Goal: Communication & Community: Answer question/provide support

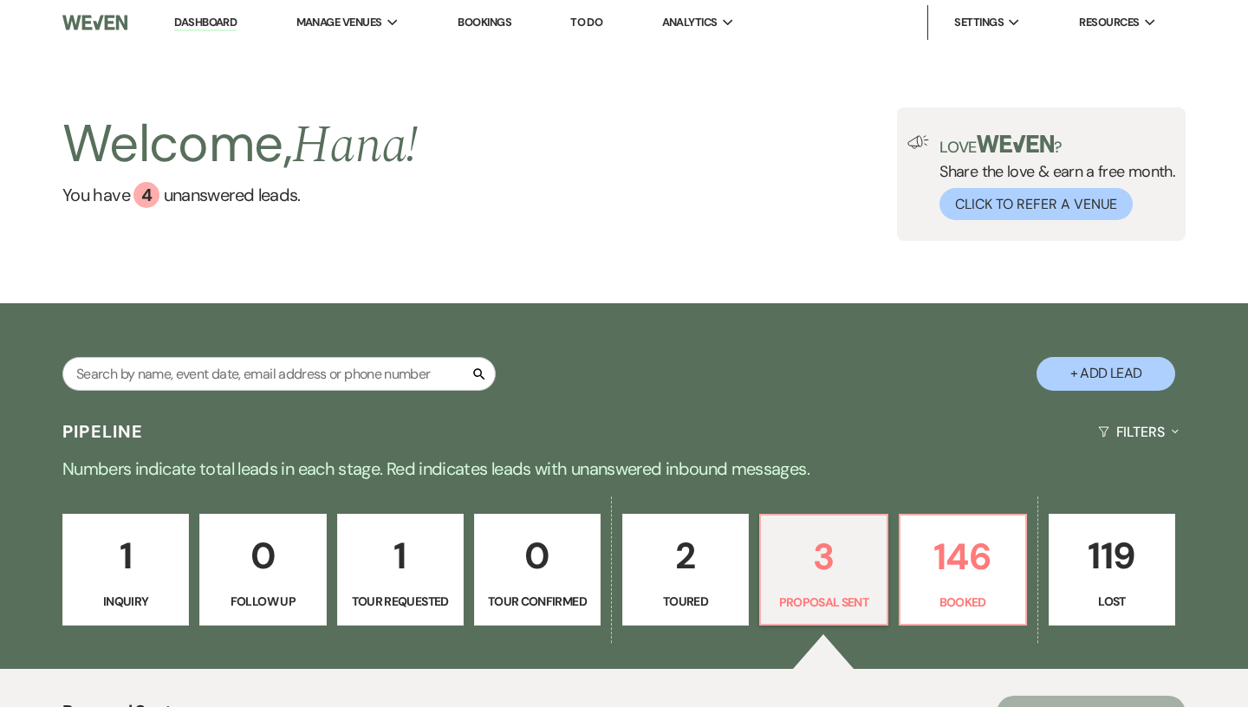
scroll to position [344, 0]
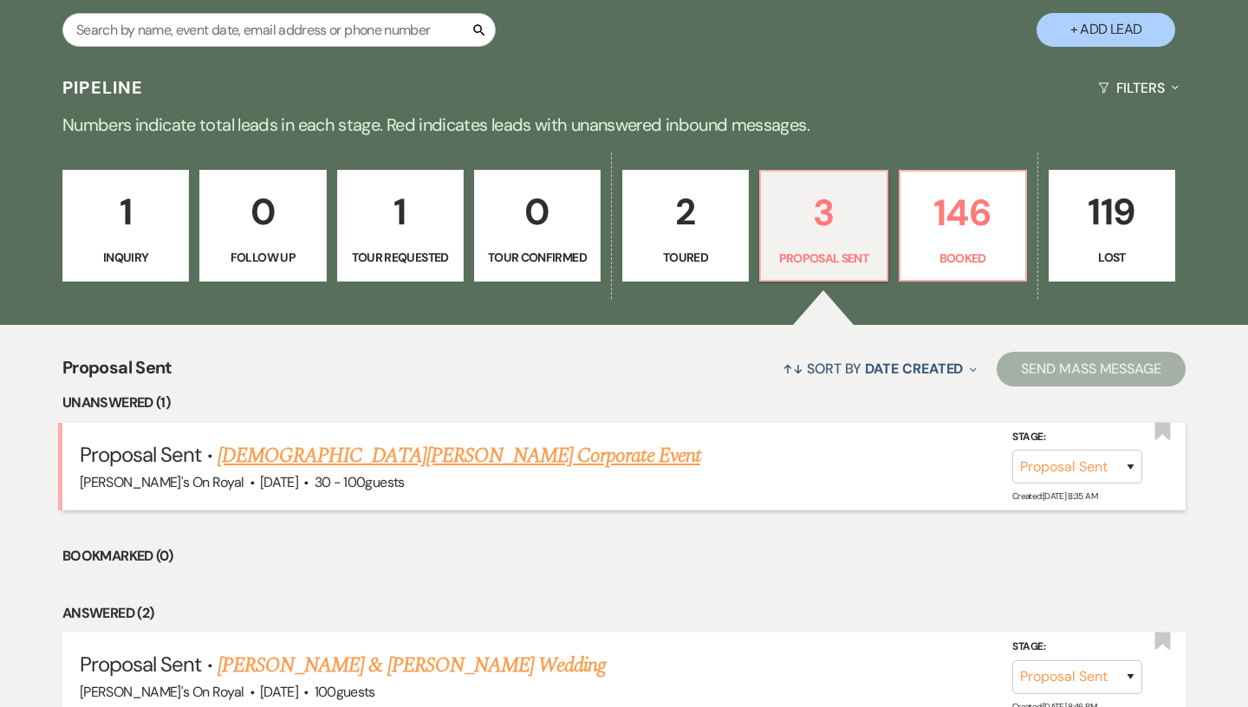
click at [404, 451] on link "[DEMOGRAPHIC_DATA][PERSON_NAME] Corporate Event" at bounding box center [459, 455] width 483 height 31
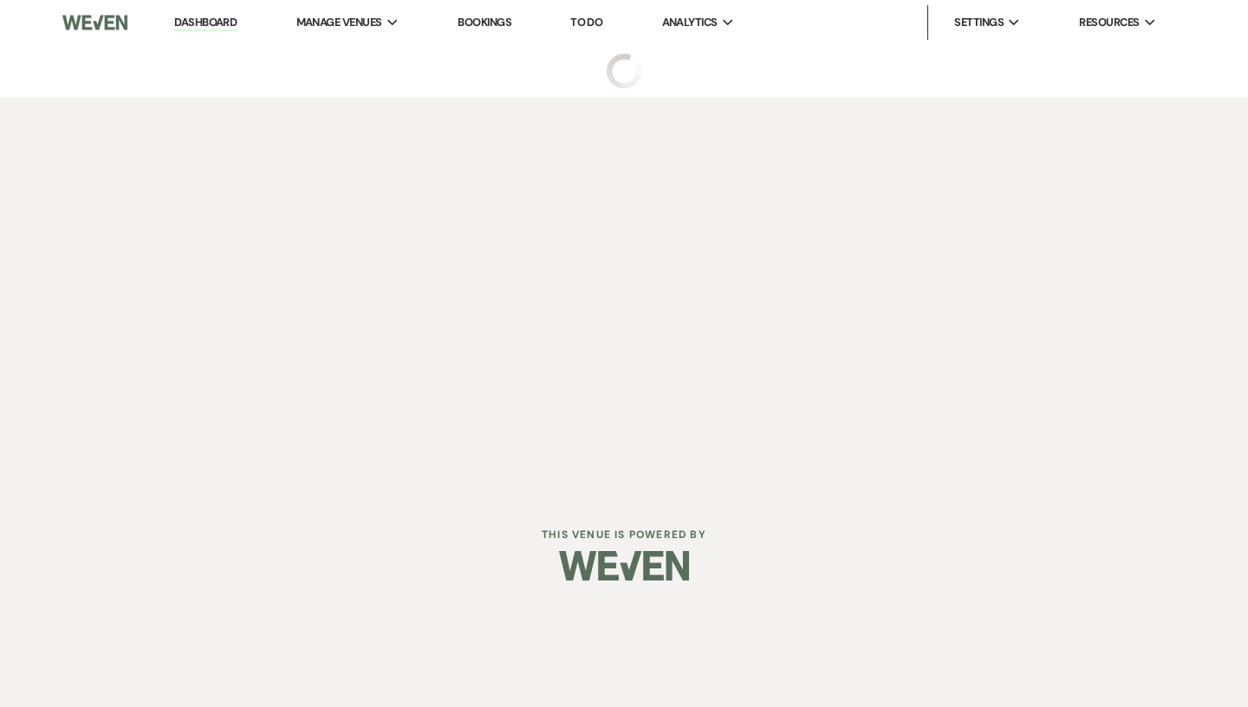
select select "6"
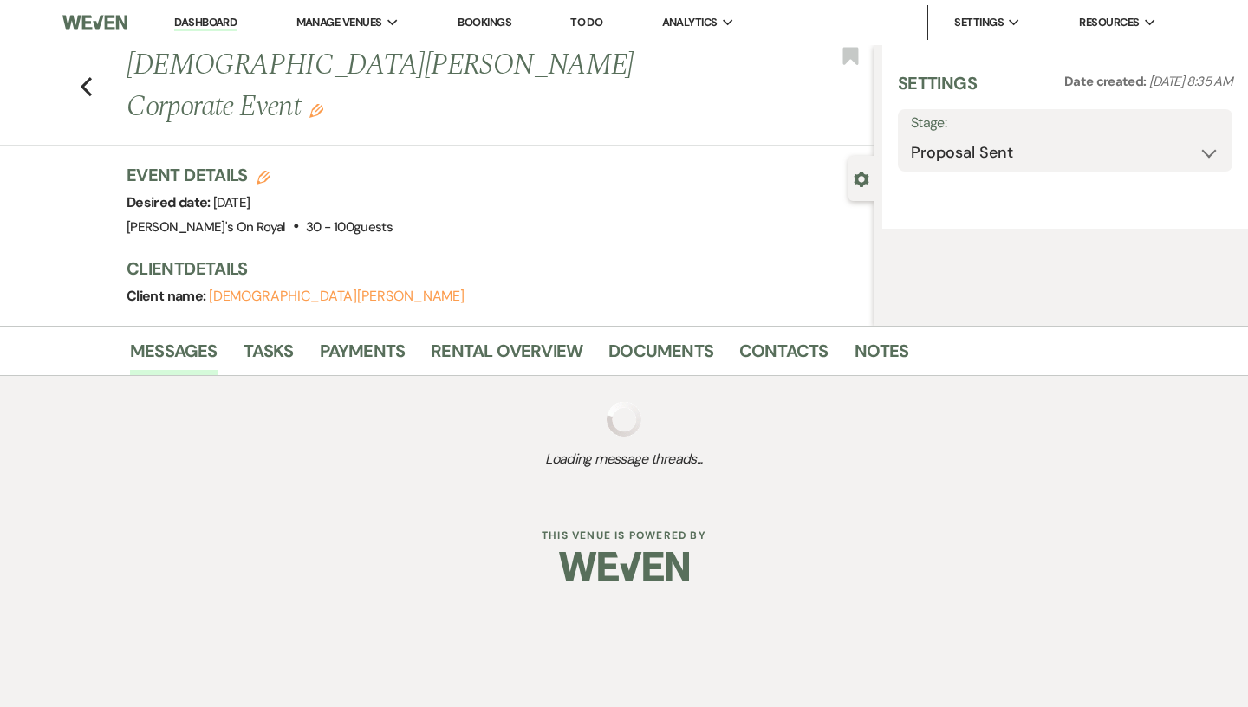
select select "20"
select select "9"
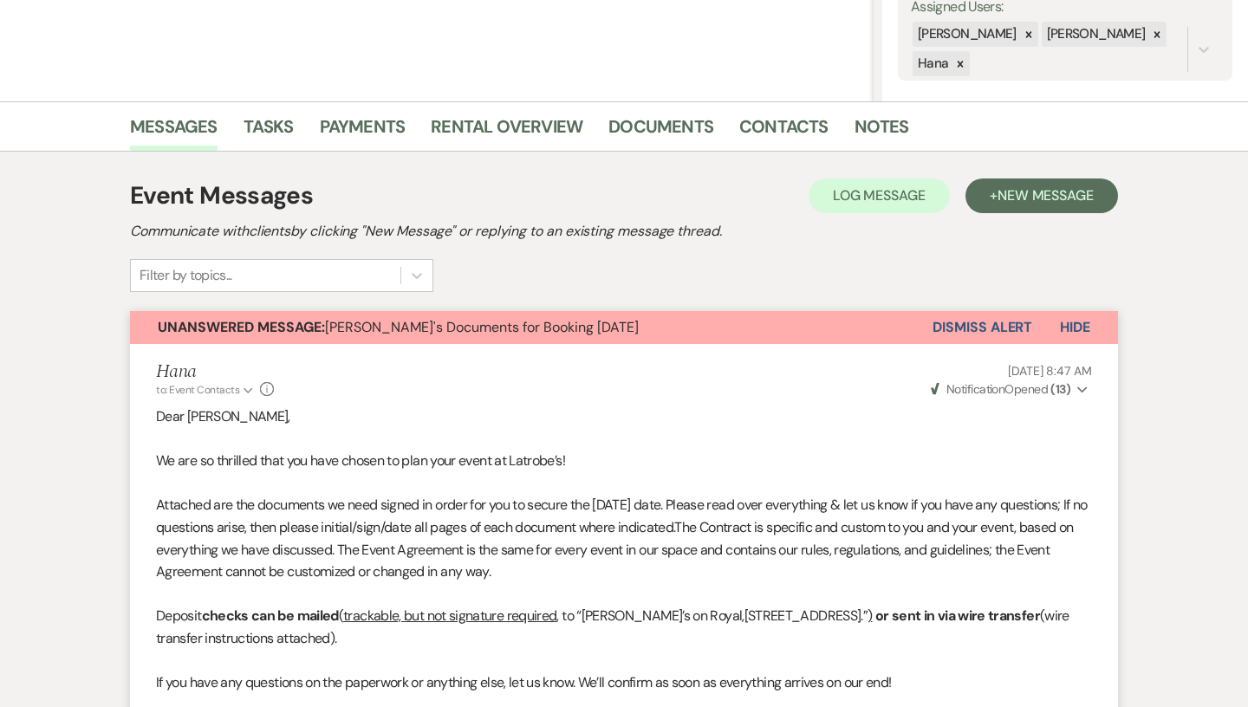
scroll to position [974, 0]
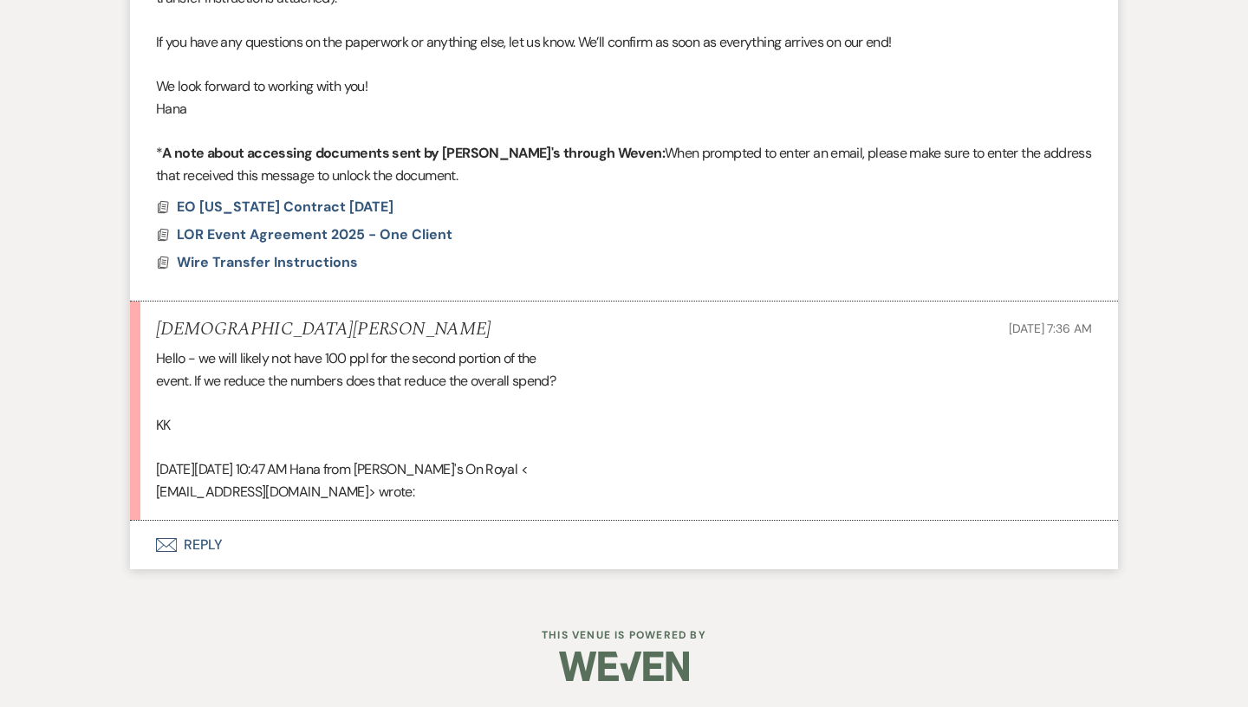
click at [518, 521] on button "Envelope Reply" at bounding box center [624, 545] width 988 height 49
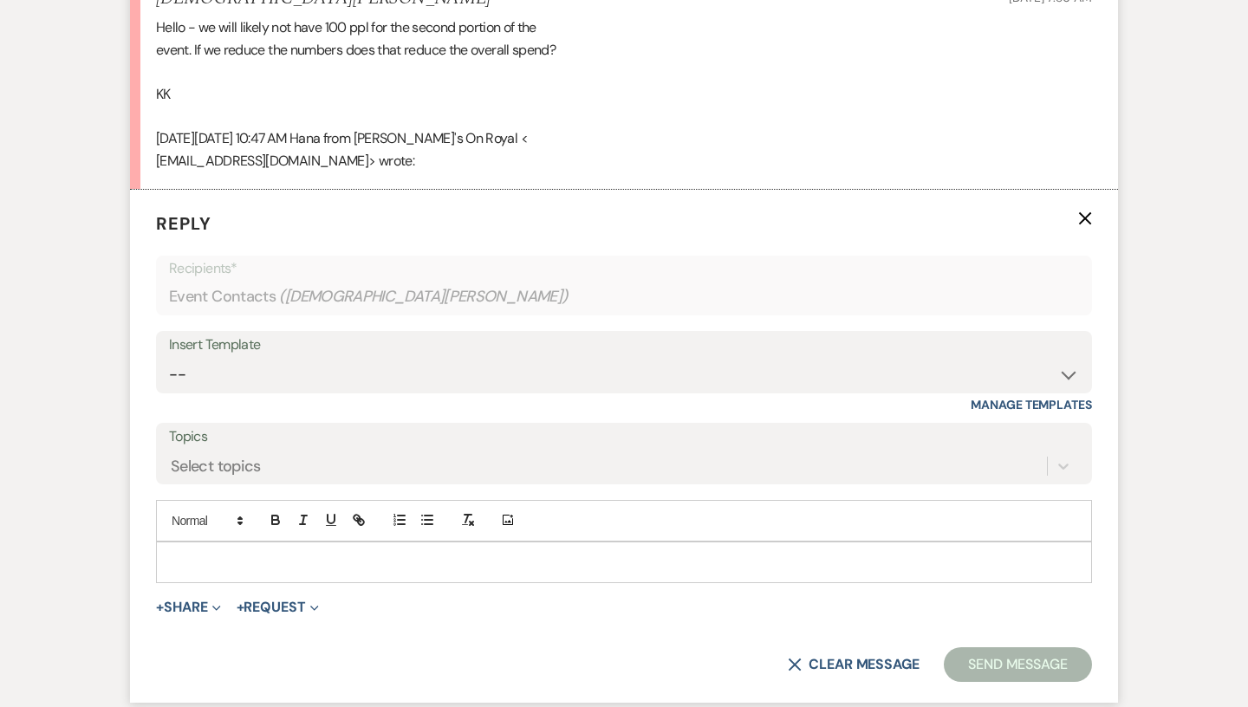
scroll to position [1305, 0]
click at [356, 562] on p at bounding box center [624, 562] width 908 height 19
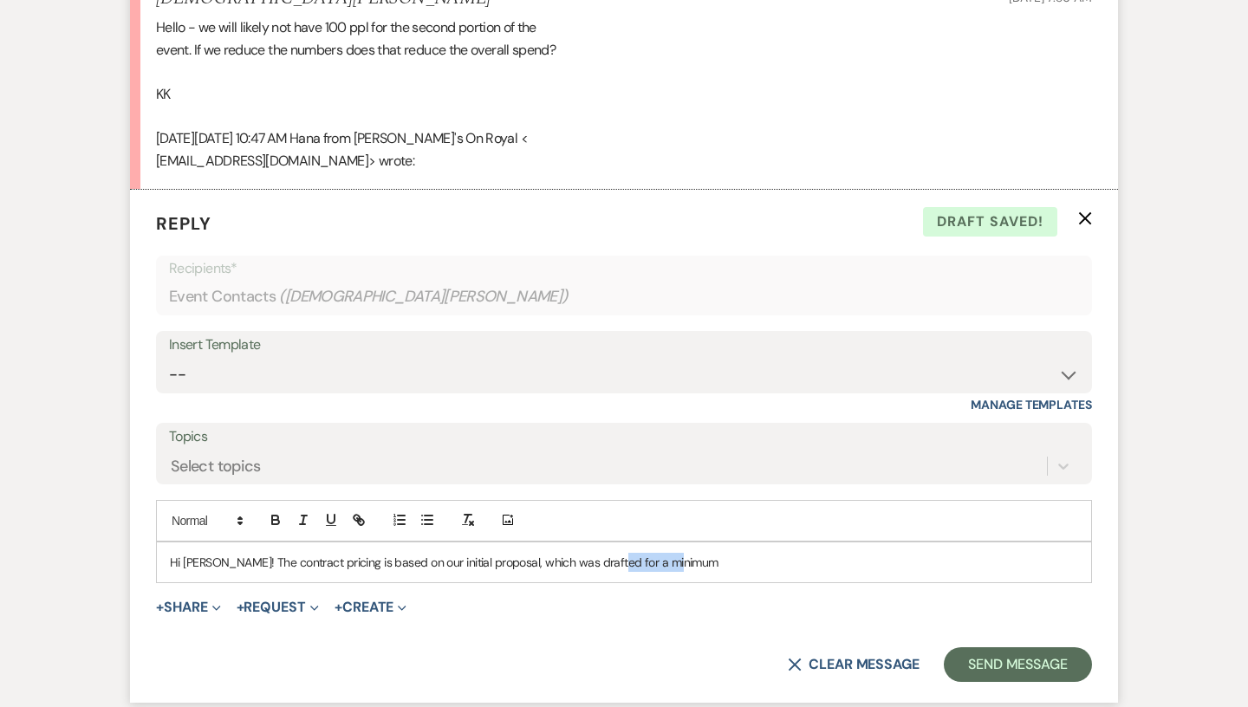
drag, startPoint x: 677, startPoint y: 563, endPoint x: 603, endPoint y: 562, distance: 73.7
click at [603, 562] on p "Hi [PERSON_NAME]! The contract pricing is based on our initial proposal, which …" at bounding box center [624, 562] width 908 height 19
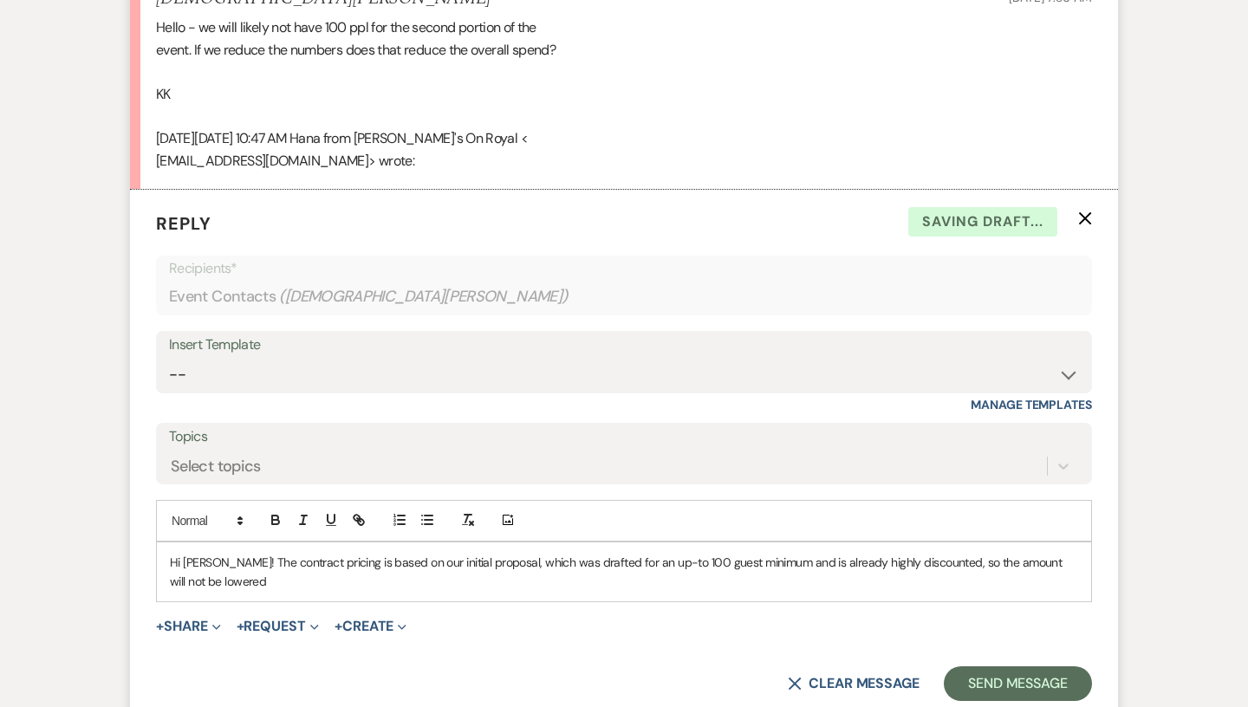
click at [1022, 560] on p "Hi [PERSON_NAME]! The contract pricing is based on our initial proposal, which …" at bounding box center [624, 572] width 908 height 39
click at [289, 575] on p "Hi [PERSON_NAME]! The contract pricing is based on our initial proposal, which …" at bounding box center [624, 572] width 908 height 39
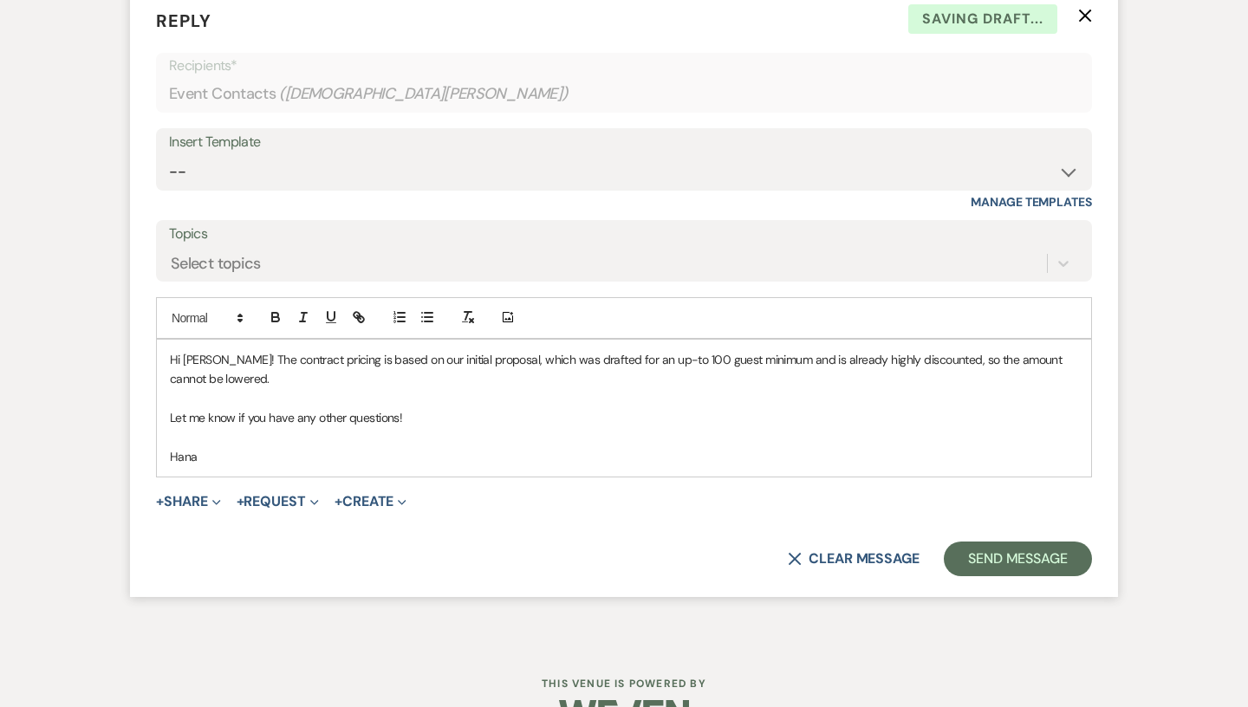
scroll to position [1557, 0]
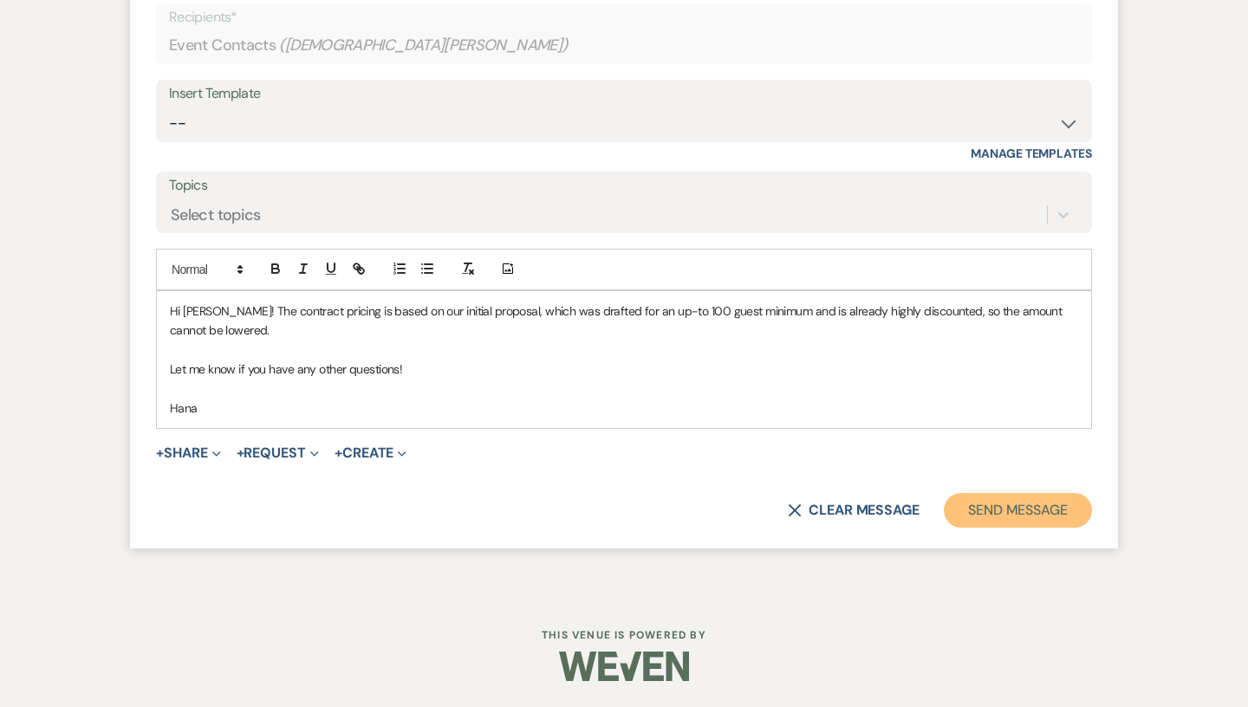
click at [1004, 509] on button "Send Message" at bounding box center [1018, 510] width 148 height 35
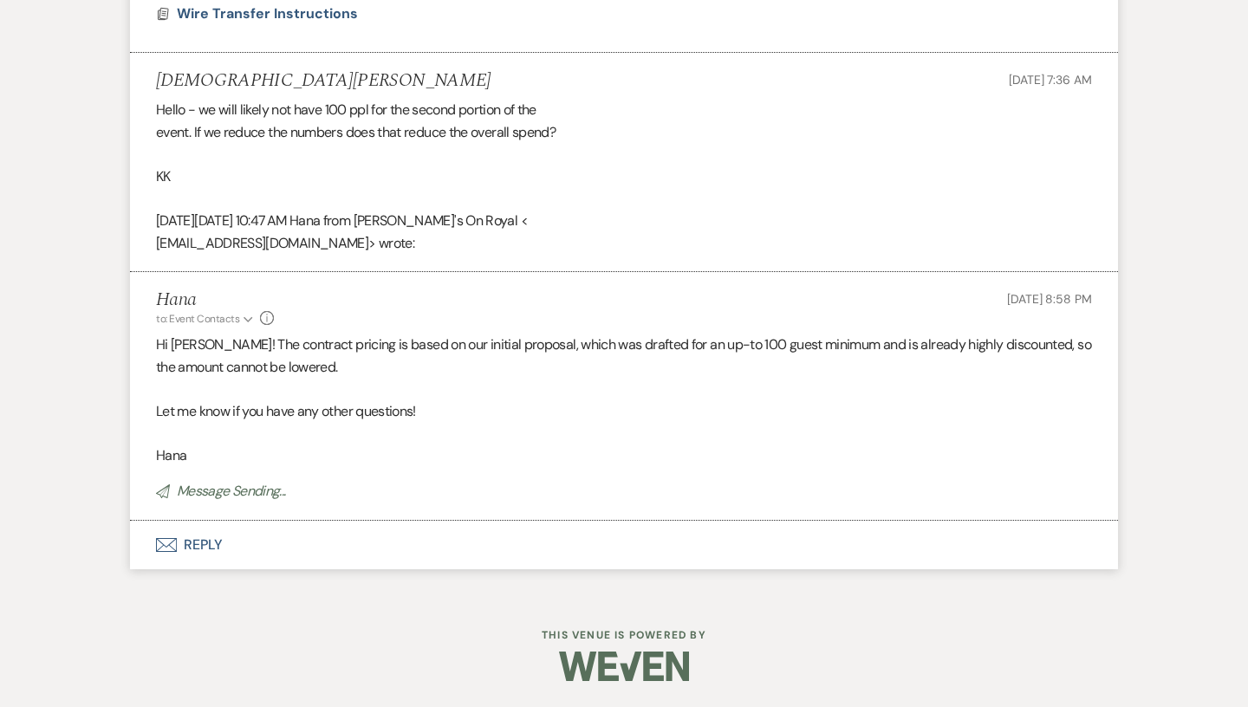
scroll to position [0, 0]
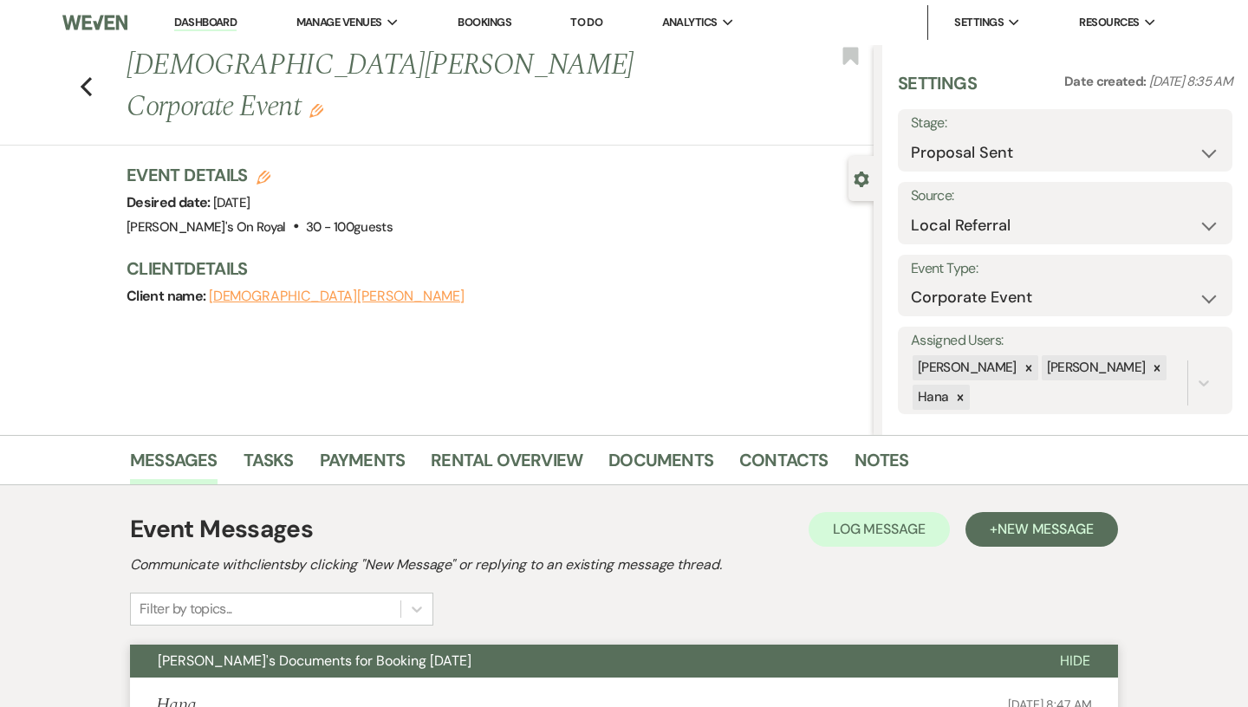
click at [222, 16] on link "Dashboard" at bounding box center [205, 23] width 62 height 16
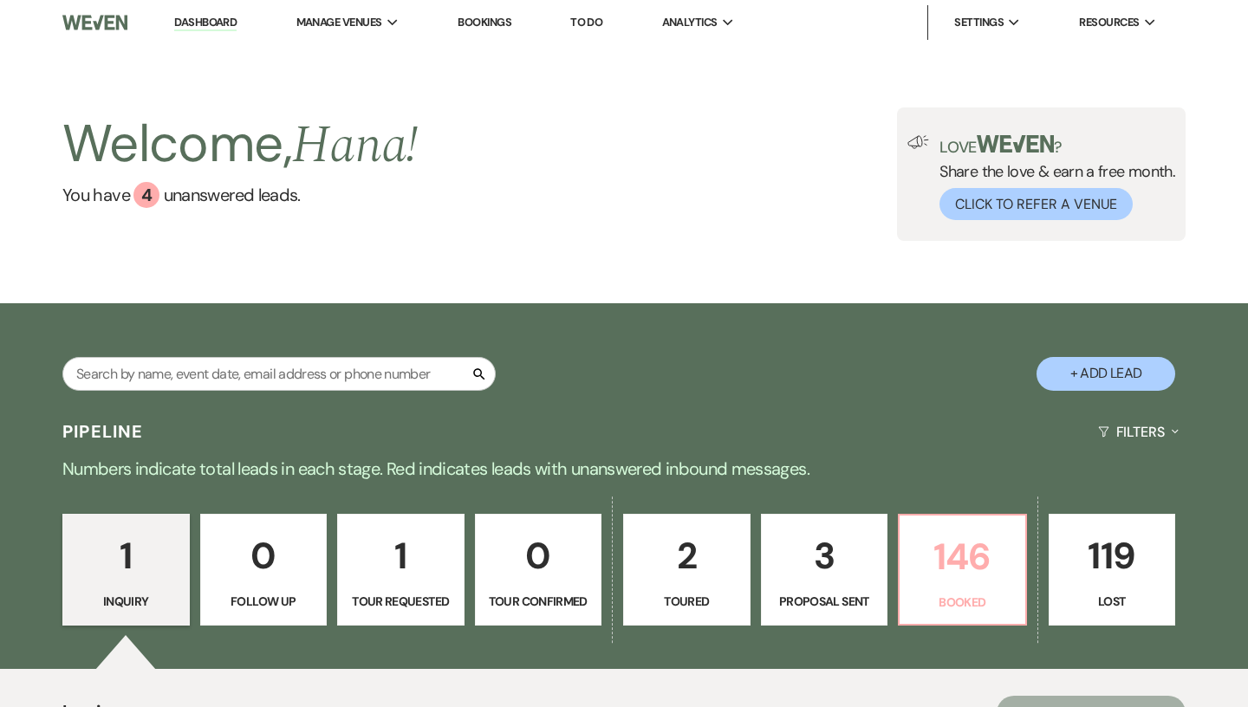
click at [998, 564] on p "146" at bounding box center [962, 557] width 105 height 58
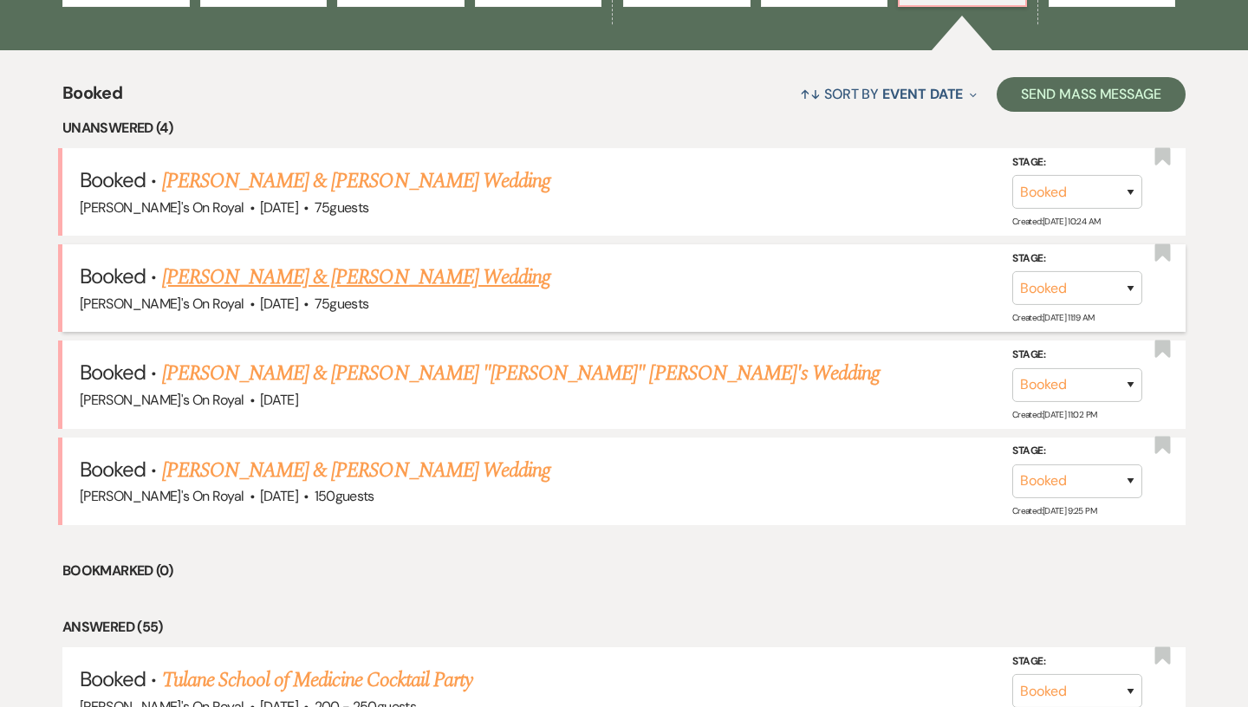
scroll to position [628, 0]
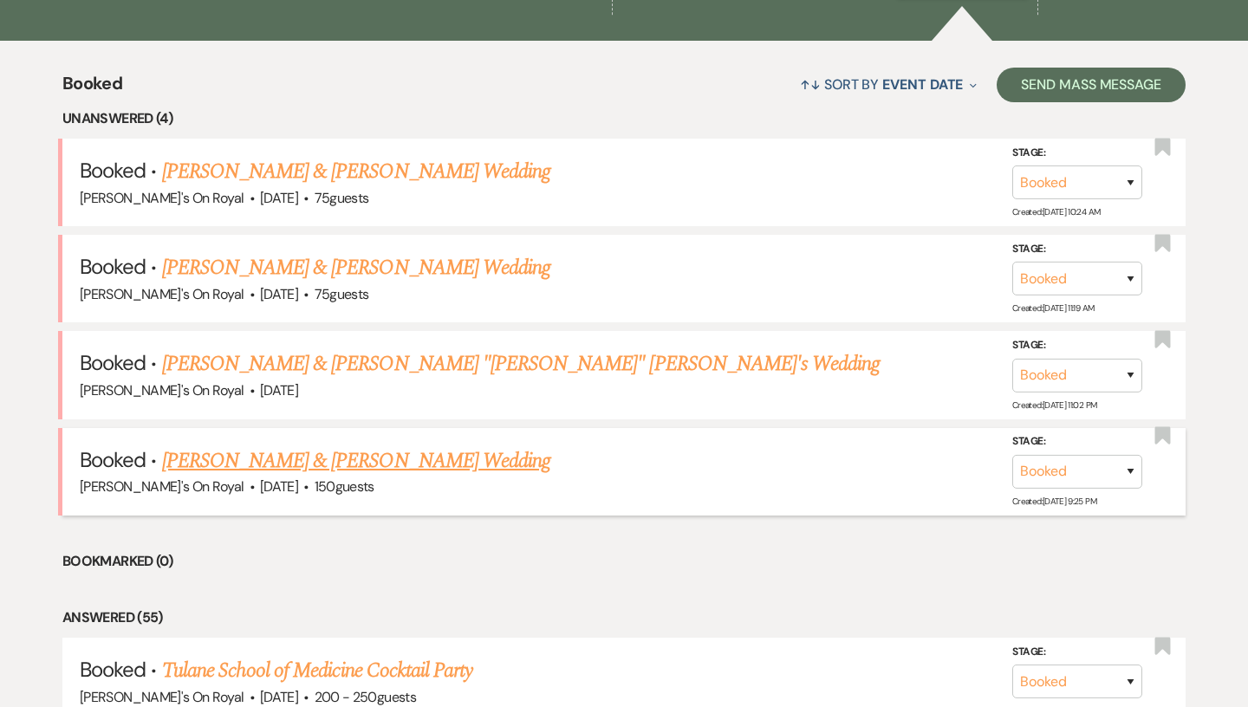
click at [445, 471] on link "[PERSON_NAME] & [PERSON_NAME] Wedding" at bounding box center [356, 460] width 388 height 31
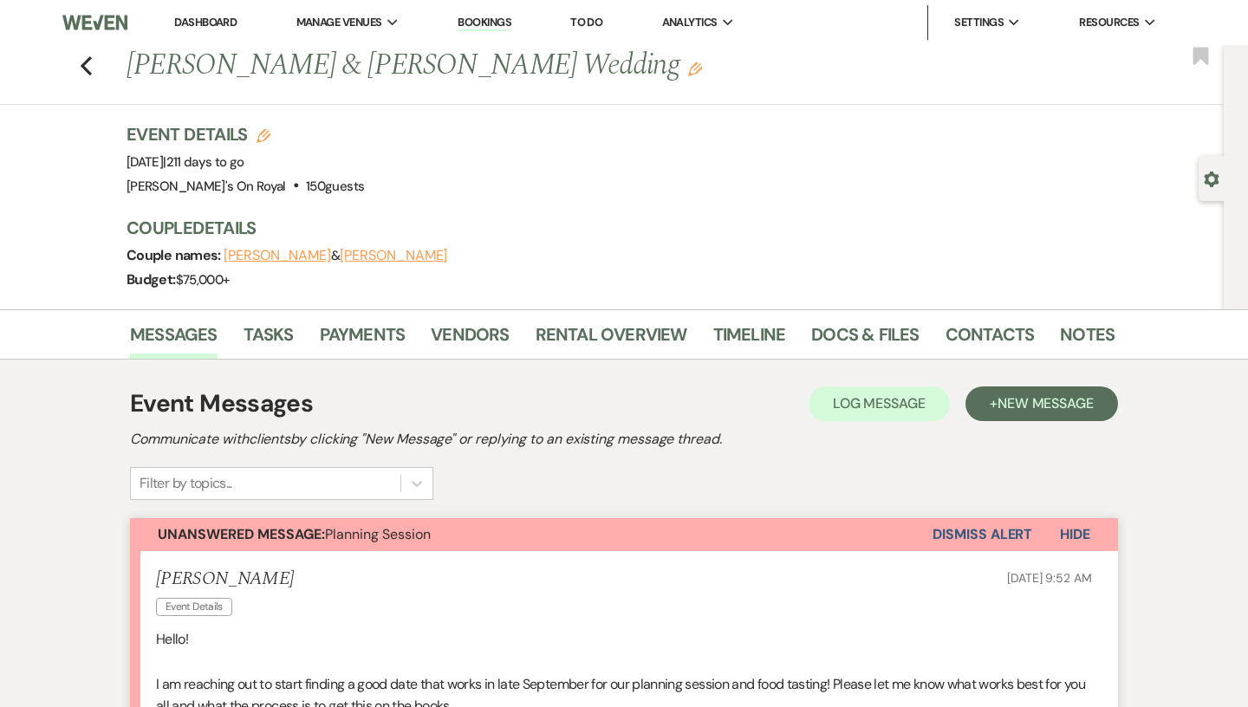
click at [96, 59] on div "Previous [PERSON_NAME] & [PERSON_NAME] Wedding Edit Bookmark" at bounding box center [607, 75] width 1232 height 60
click at [91, 60] on icon "Previous" at bounding box center [86, 65] width 13 height 21
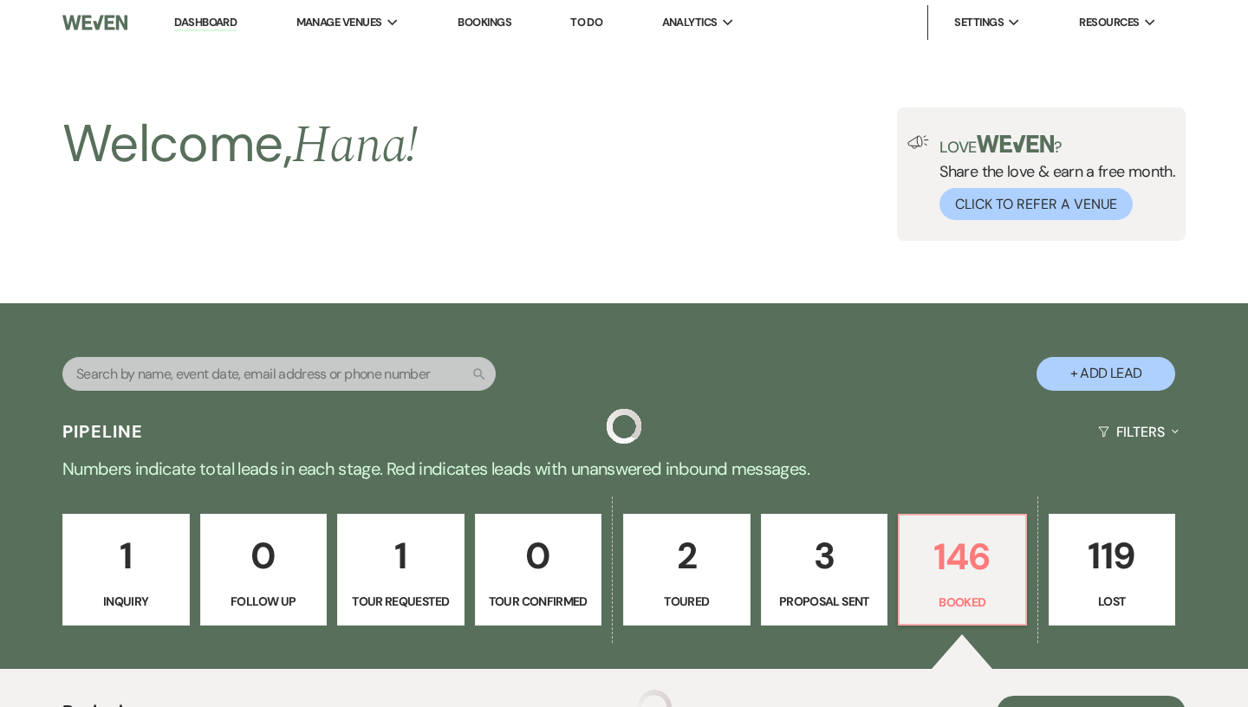
scroll to position [628, 0]
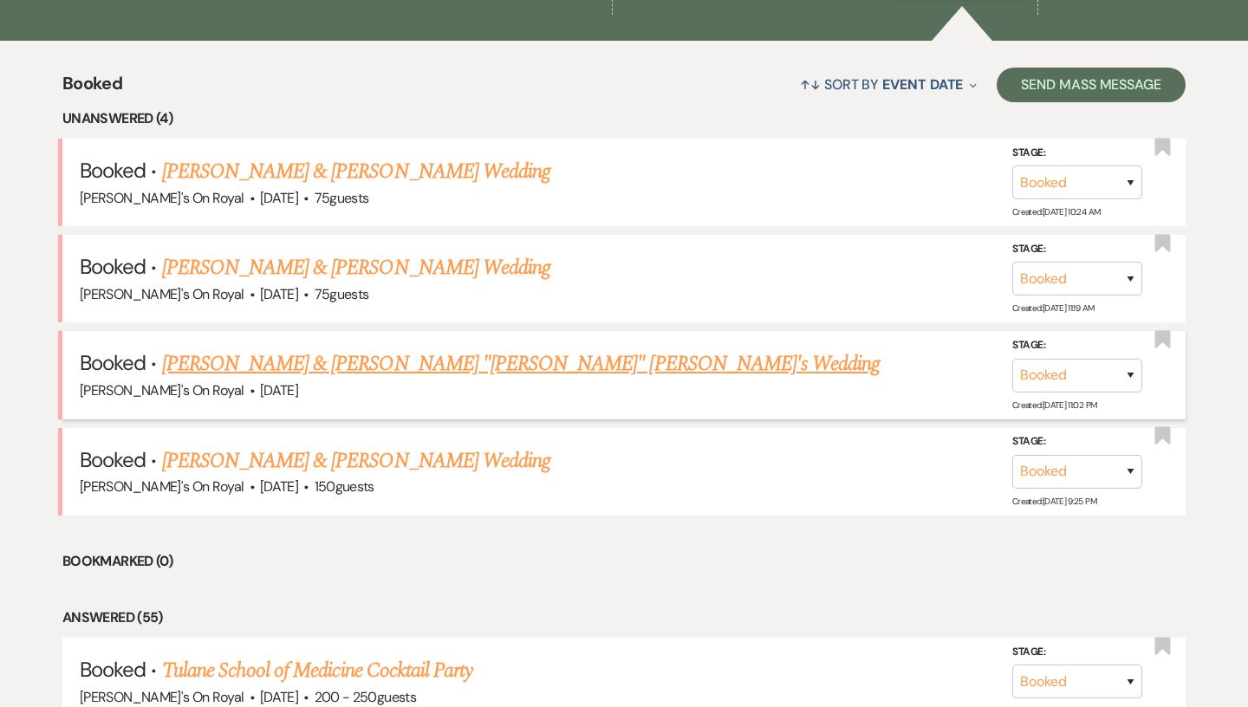
click at [417, 366] on link "[PERSON_NAME] & [PERSON_NAME] "[PERSON_NAME]" [PERSON_NAME]'s Wedding" at bounding box center [521, 363] width 719 height 31
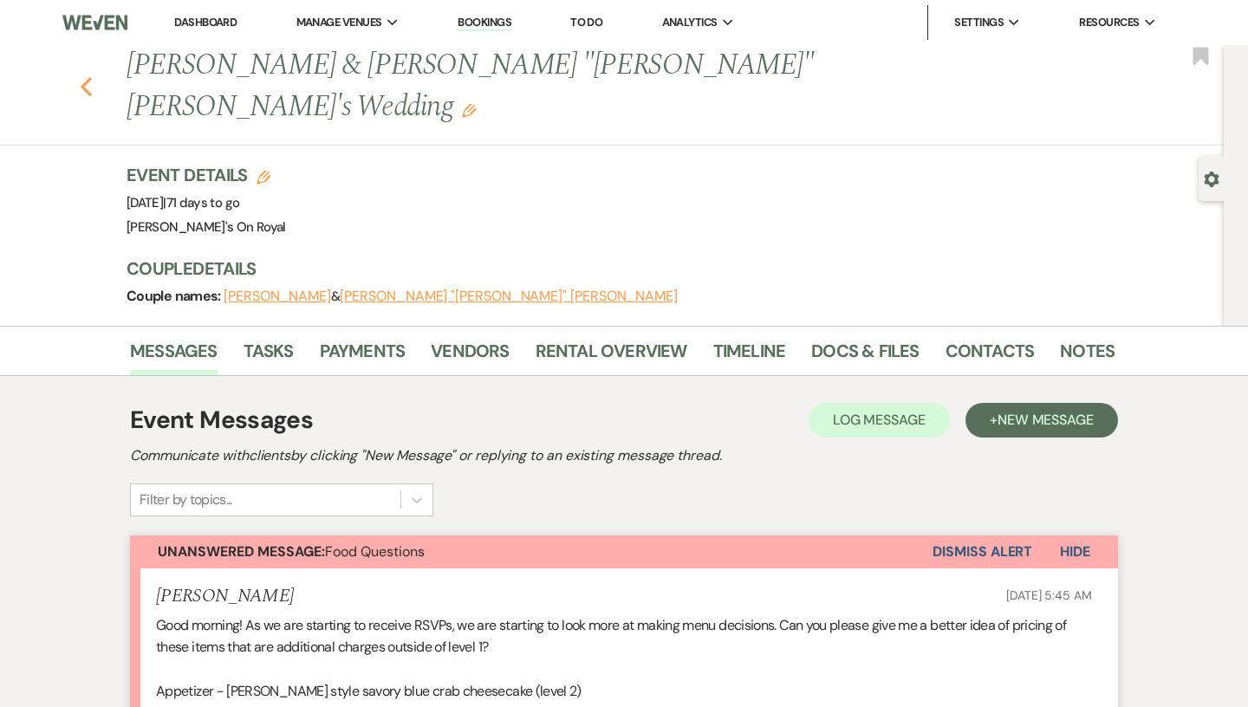
click at [90, 76] on icon "Previous" at bounding box center [86, 86] width 13 height 21
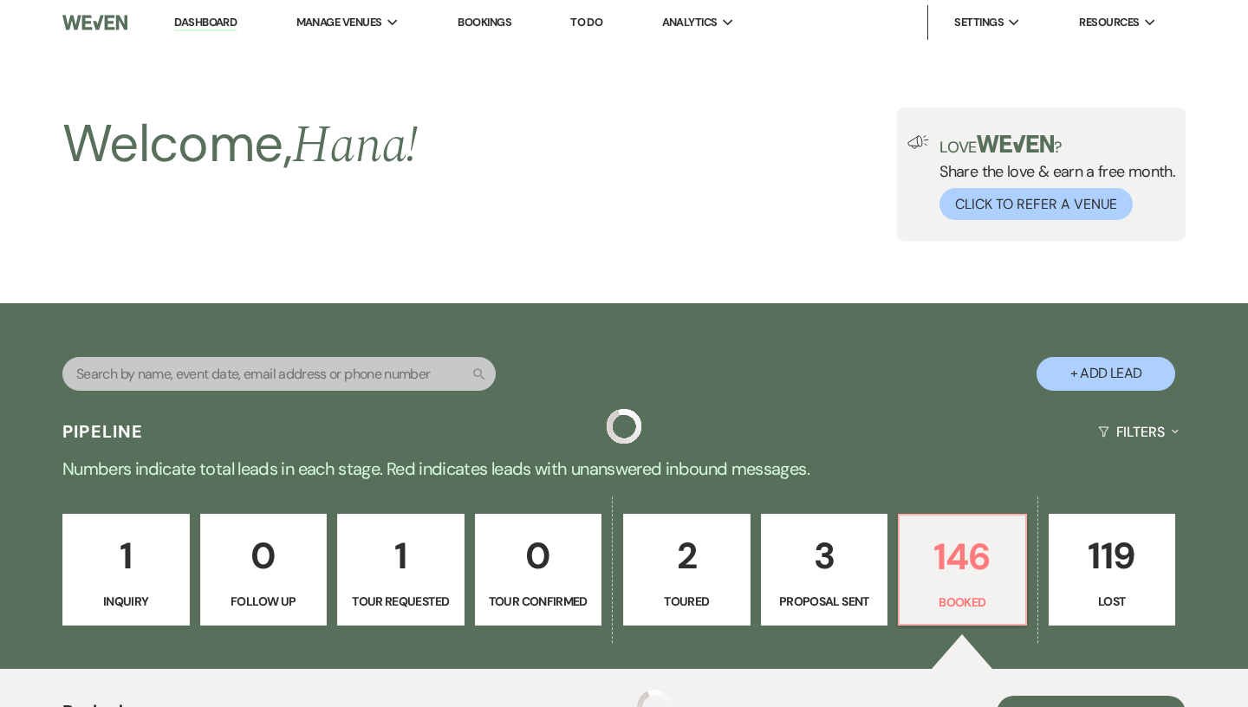
scroll to position [628, 0]
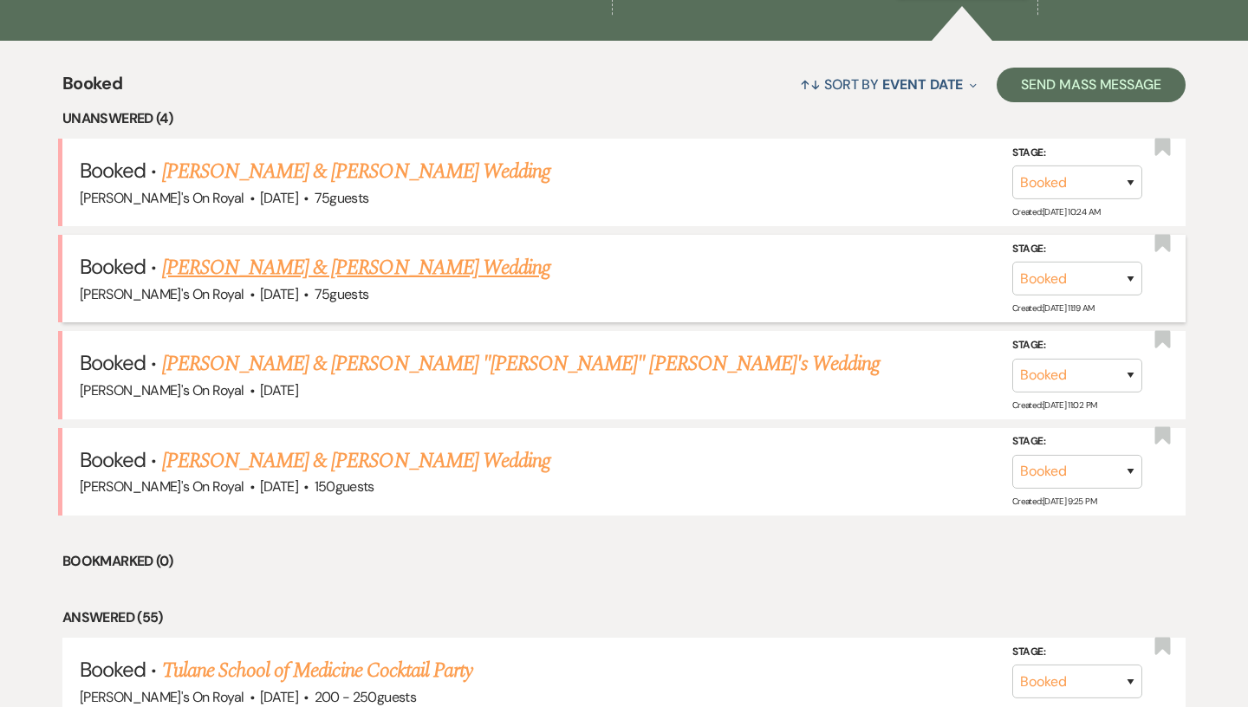
click at [321, 256] on link "[PERSON_NAME] & [PERSON_NAME] Wedding" at bounding box center [356, 267] width 388 height 31
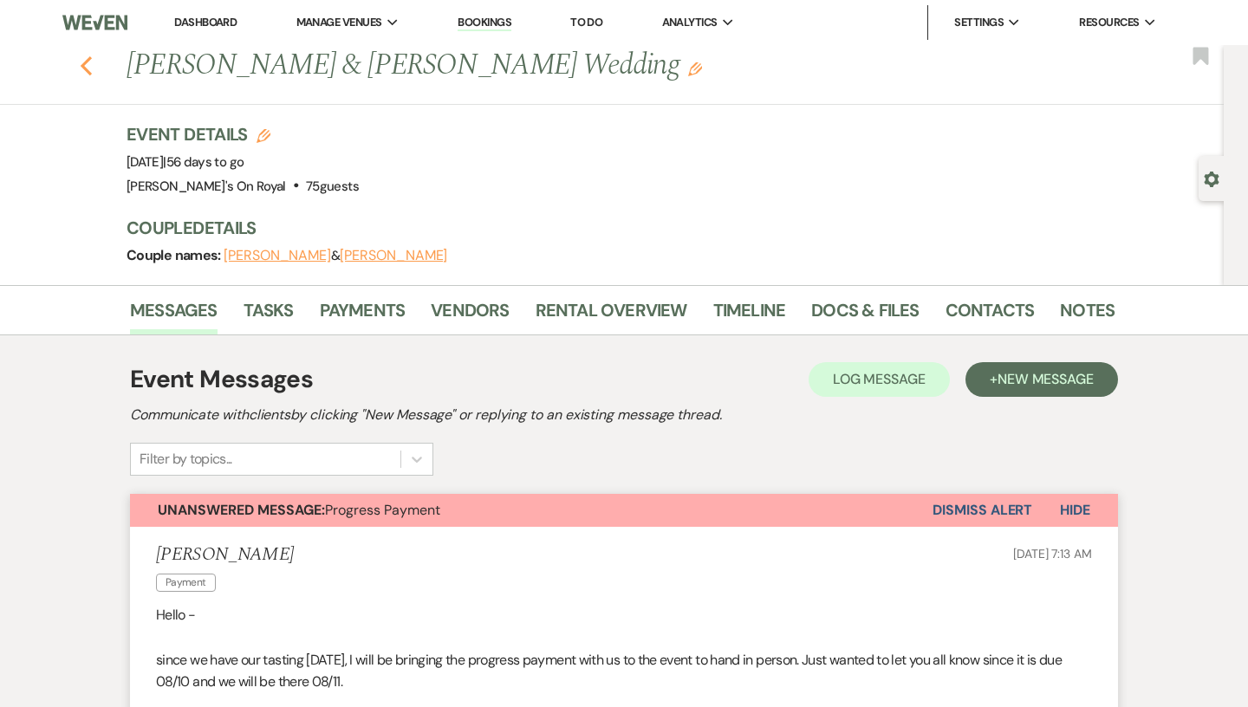
click at [88, 59] on use "button" at bounding box center [86, 65] width 11 height 19
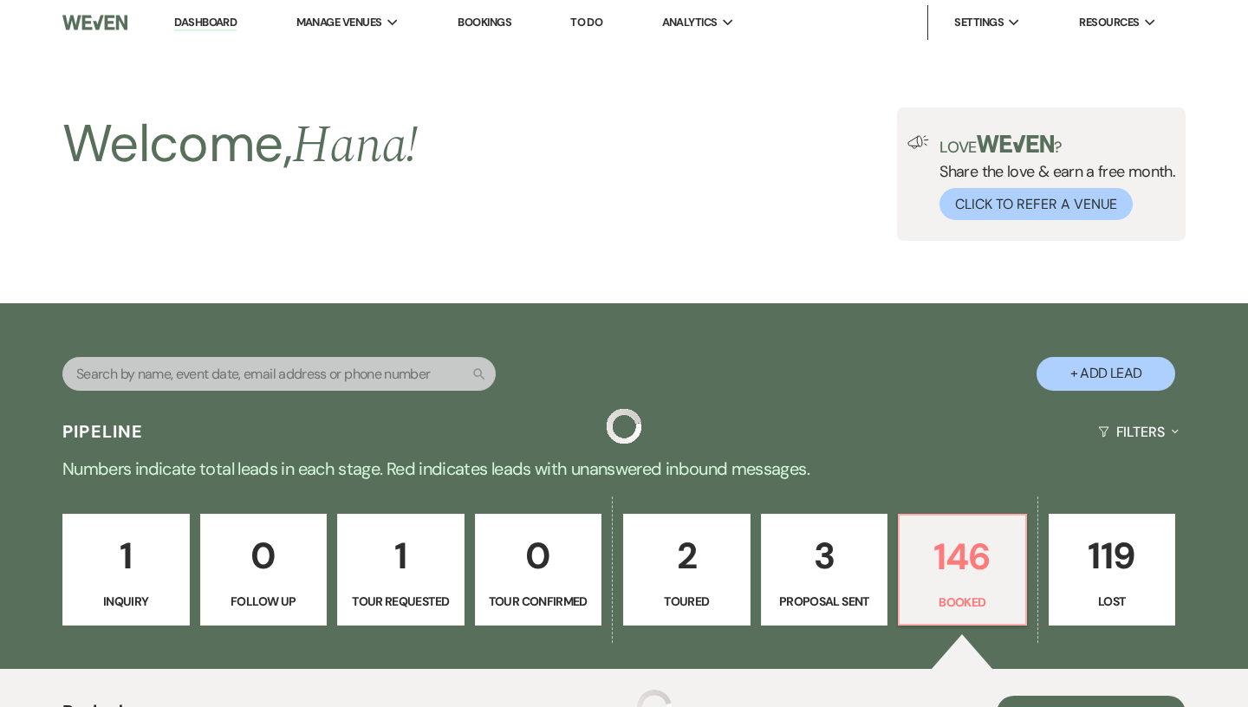
scroll to position [628, 0]
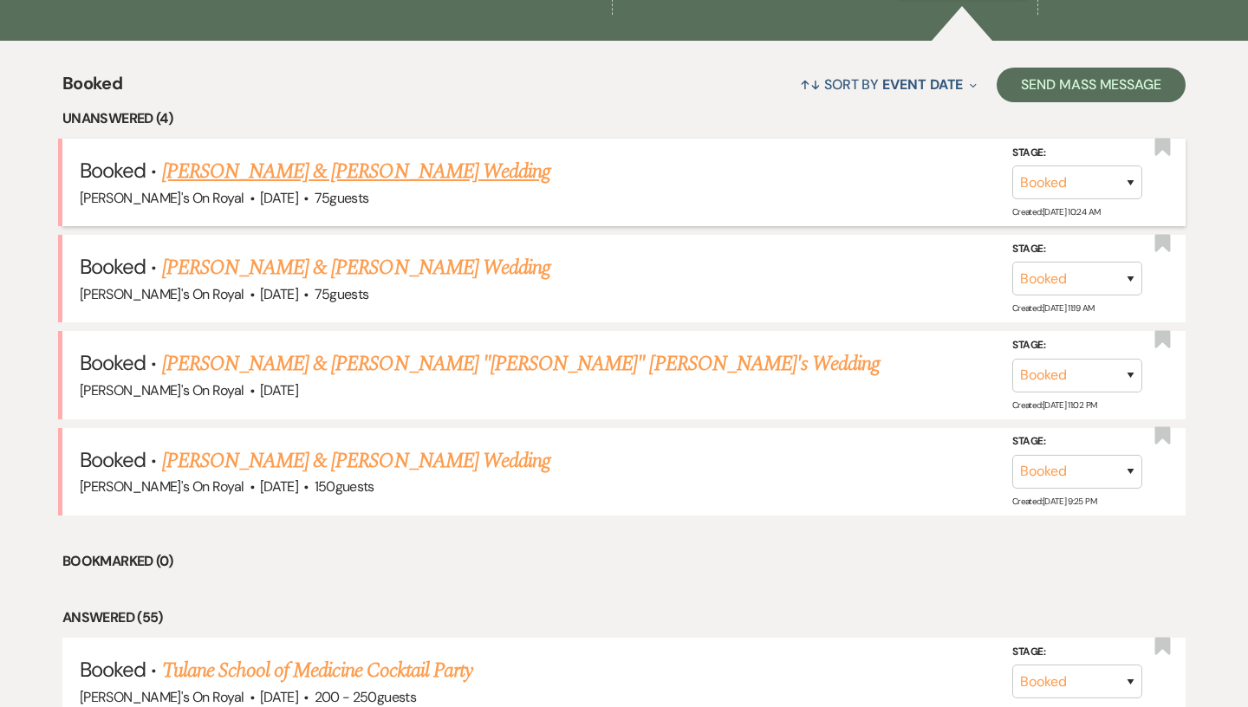
click at [285, 166] on link "[PERSON_NAME] & [PERSON_NAME] Wedding" at bounding box center [356, 171] width 388 height 31
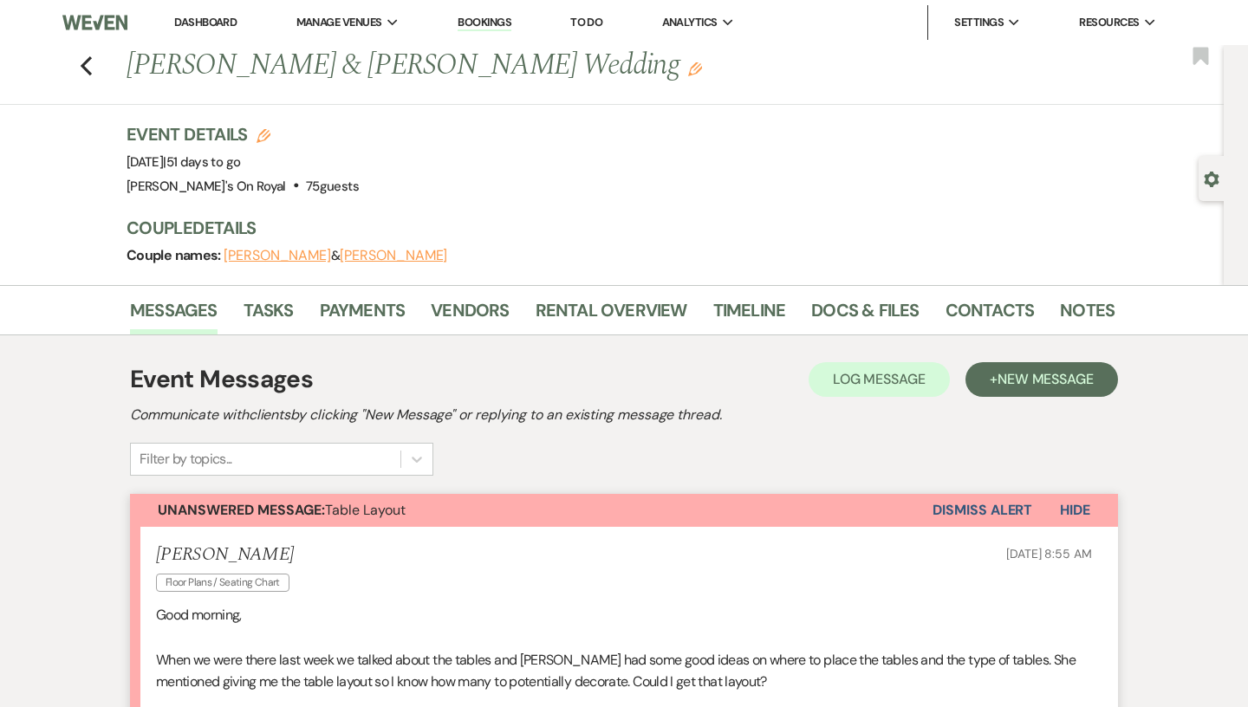
click at [212, 20] on link "Dashboard" at bounding box center [205, 22] width 62 height 15
